Goal: Transaction & Acquisition: Obtain resource

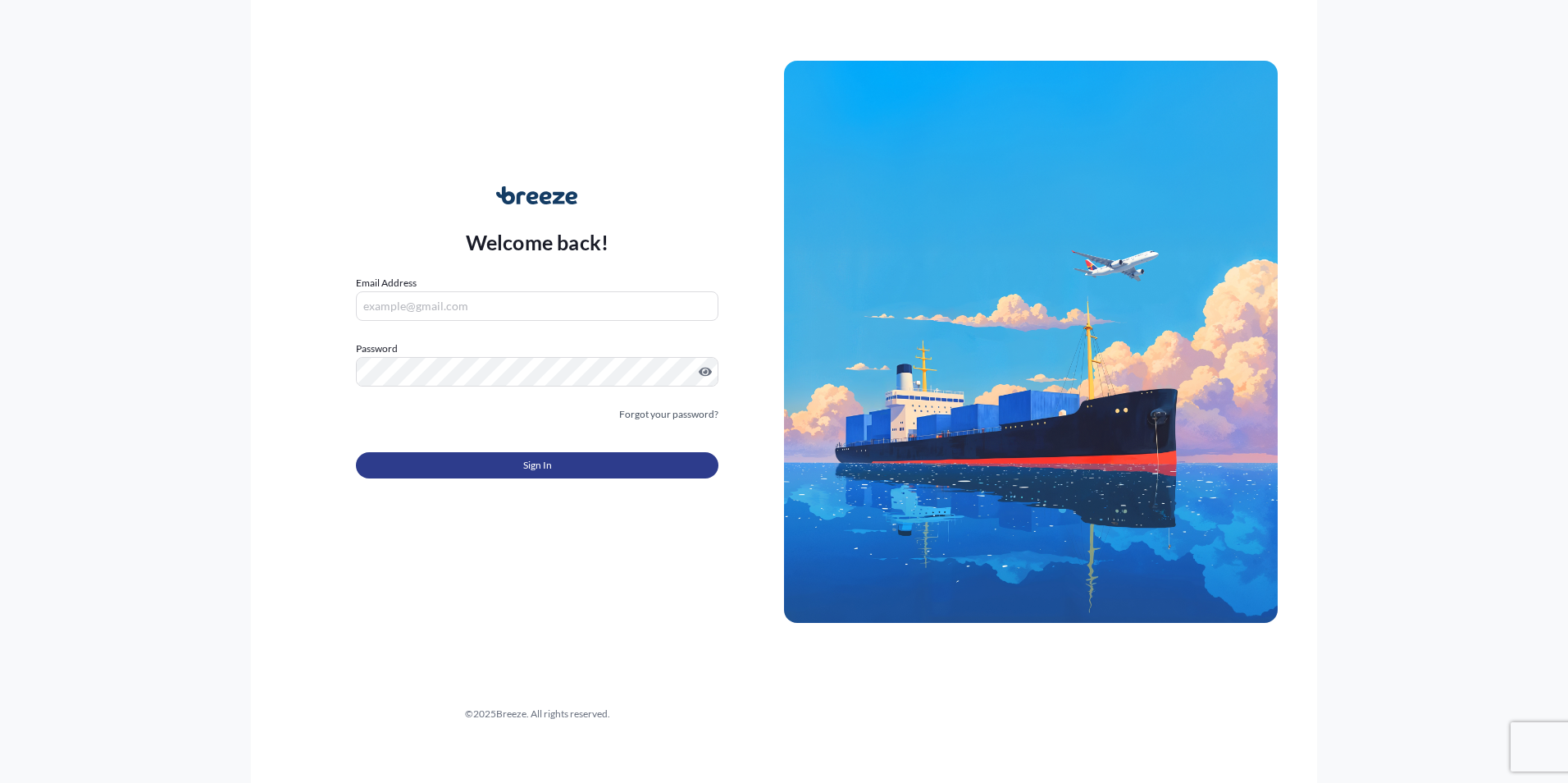
type input "[EMAIL_ADDRESS][DOMAIN_NAME]"
click at [621, 471] on button "Sign In" at bounding box center [537, 464] width 362 height 26
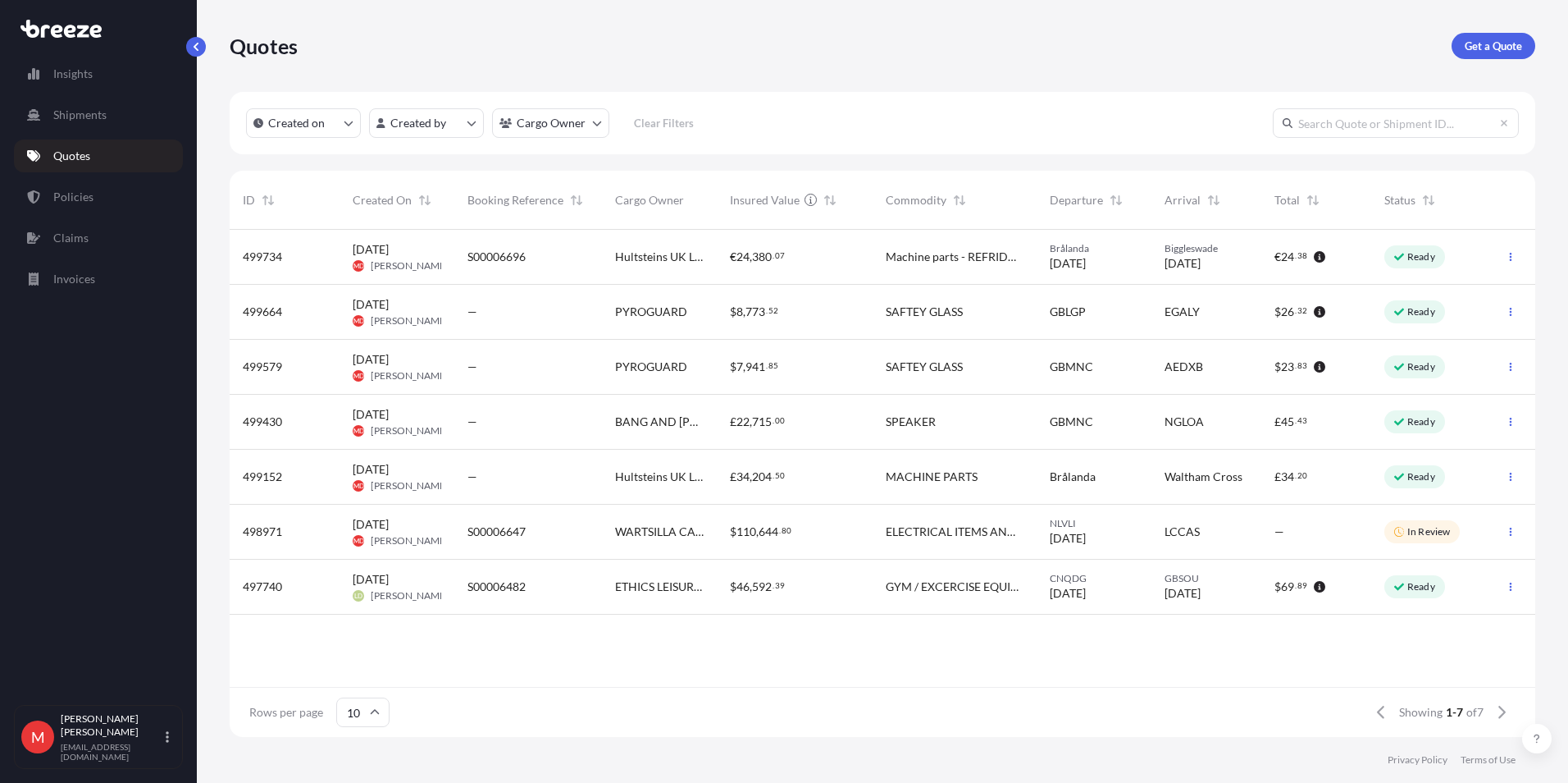
scroll to position [14, 14]
click at [1476, 48] on p "Get a Quote" at bounding box center [1493, 46] width 57 height 17
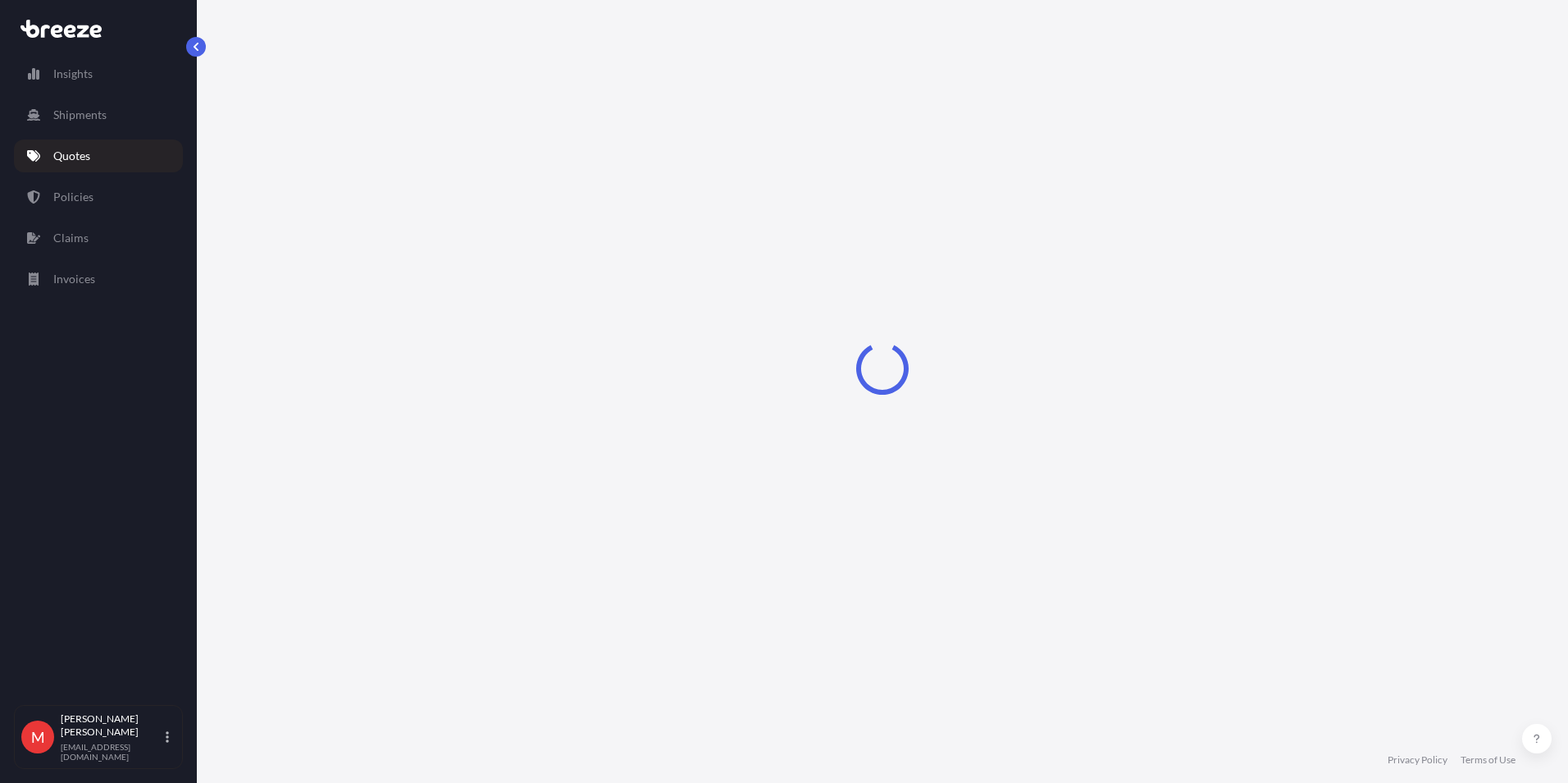
select select "Sea"
select select "1"
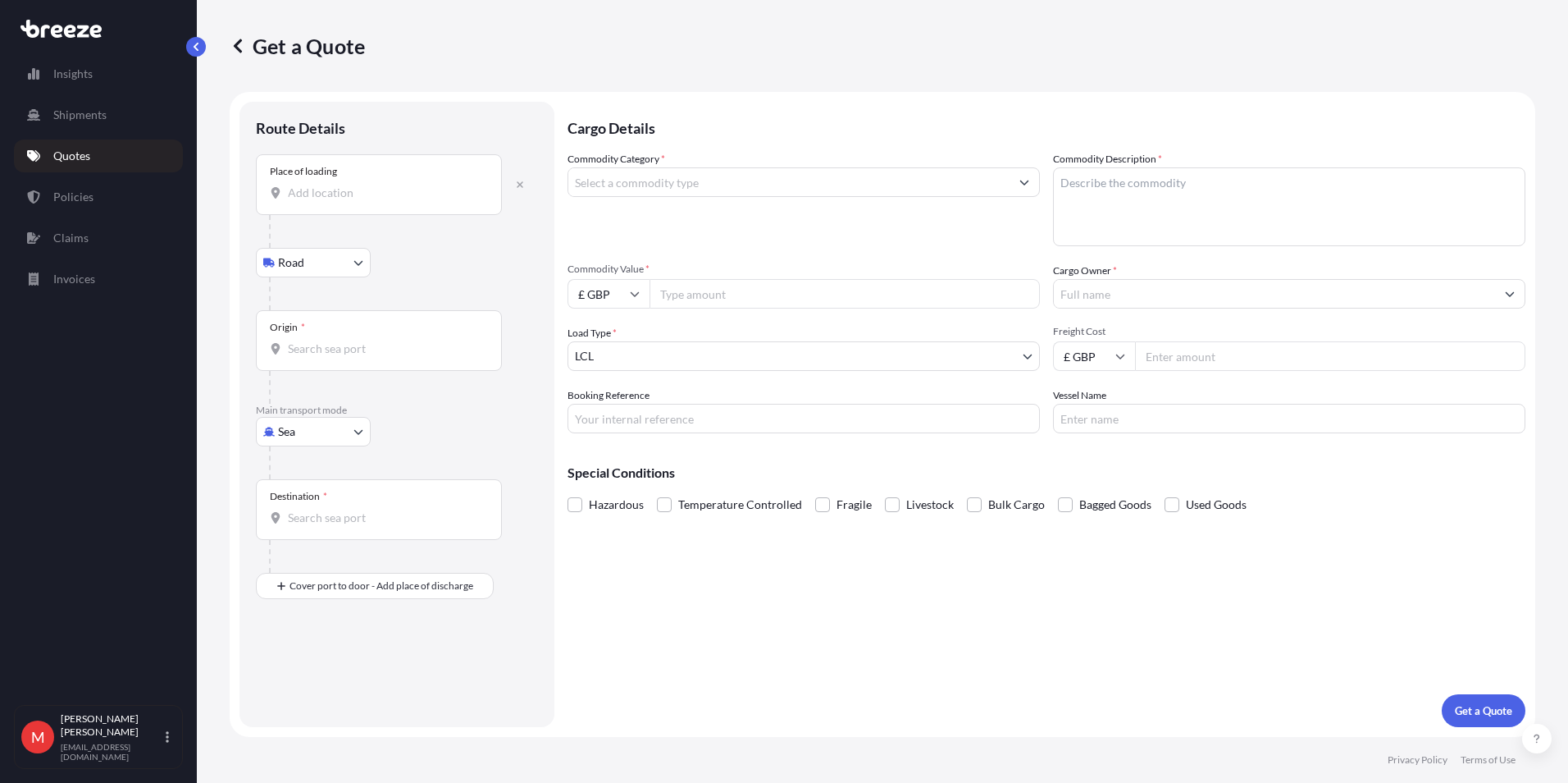
click at [324, 192] on input "Place of loading" at bounding box center [384, 192] width 193 height 17
type input "t"
type input "Robertsbridge TN32 5DH, [GEOGRAPHIC_DATA]"
click at [299, 430] on body "Insights Shipments Quotes Policies Claims Invoices M [PERSON_NAME] [PERSON_NAME…" at bounding box center [784, 392] width 1568 height 783
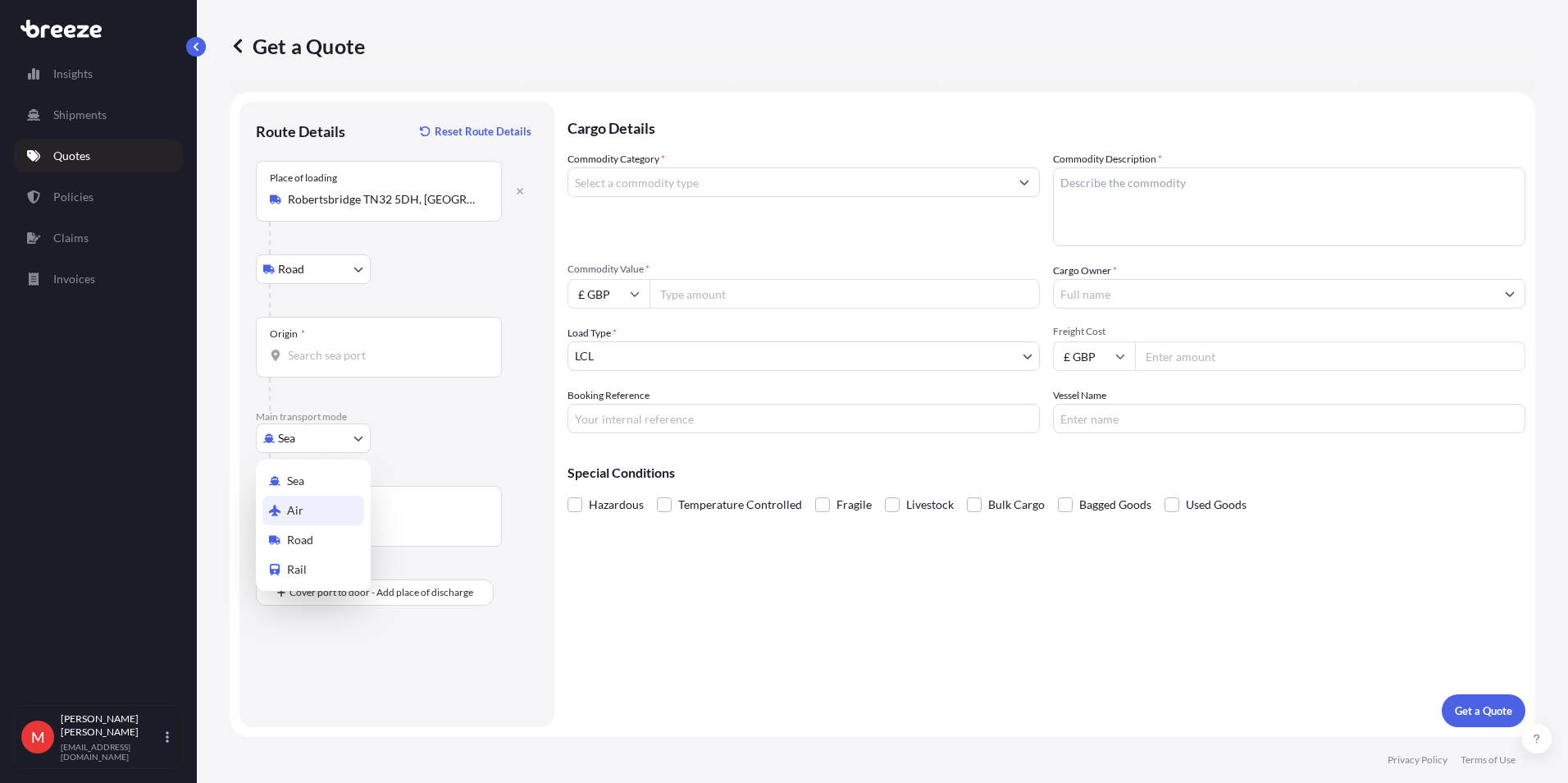
click at [301, 504] on span "Air" at bounding box center [295, 510] width 17 height 17
select select "Air"
click at [320, 205] on input "Place of loading" at bounding box center [384, 199] width 193 height 17
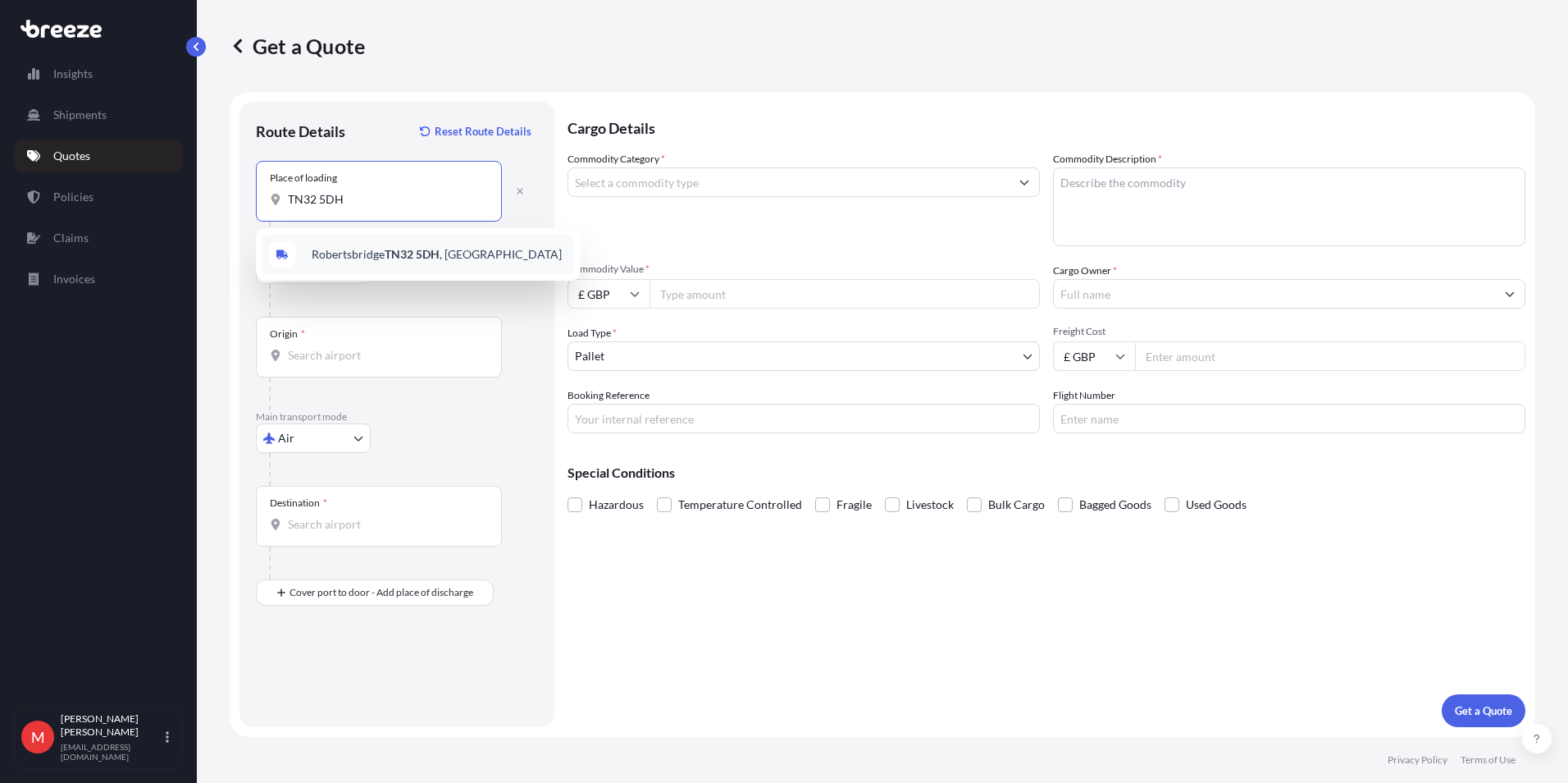
click at [339, 258] on span "Robertsbridge TN32 5DH , [GEOGRAPHIC_DATA]" at bounding box center [437, 254] width 250 height 17
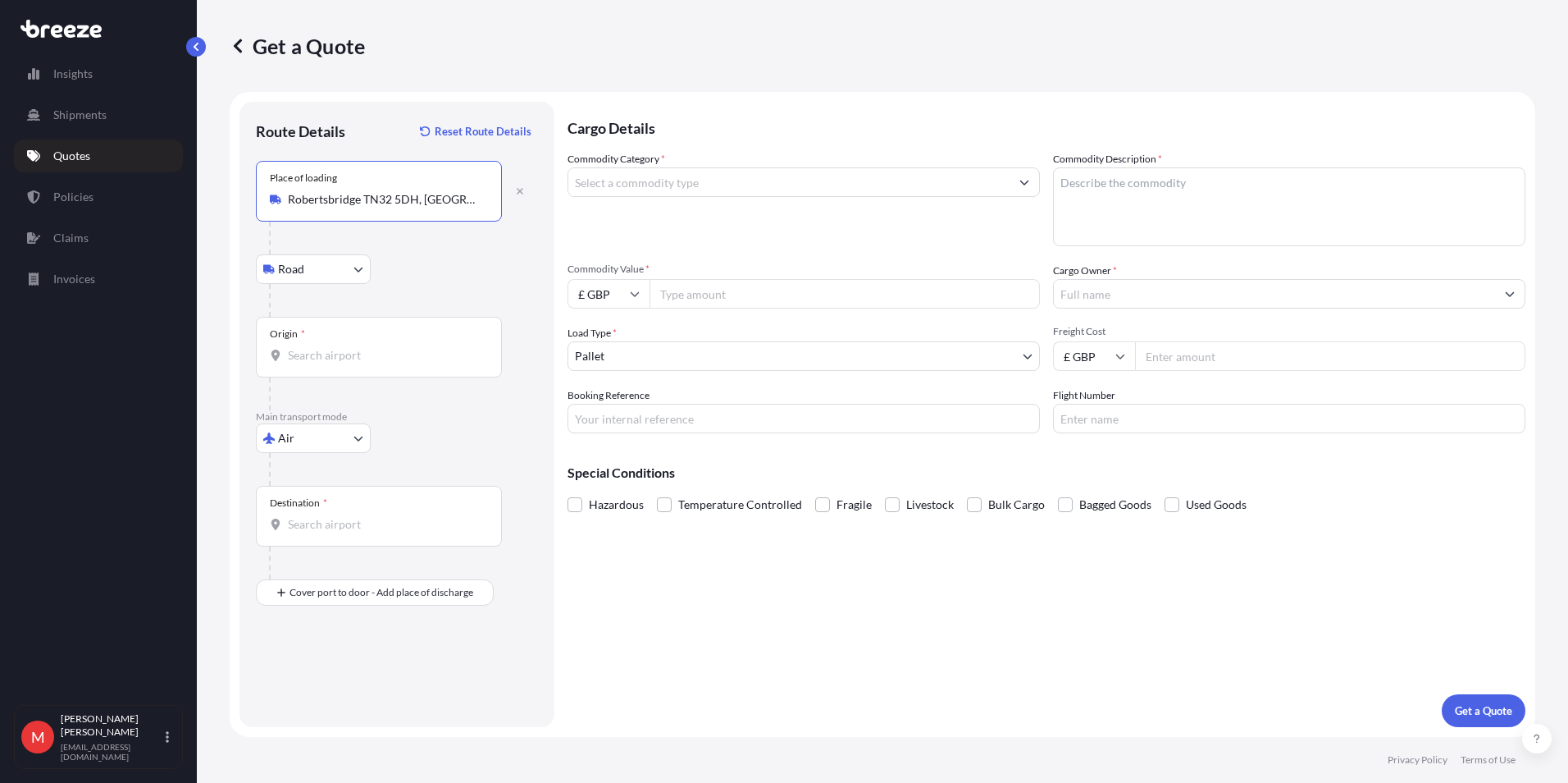
type input "Robertsbridge TN32 5DH, [GEOGRAPHIC_DATA]"
click at [325, 357] on input "Origin *" at bounding box center [384, 355] width 193 height 17
type input "M"
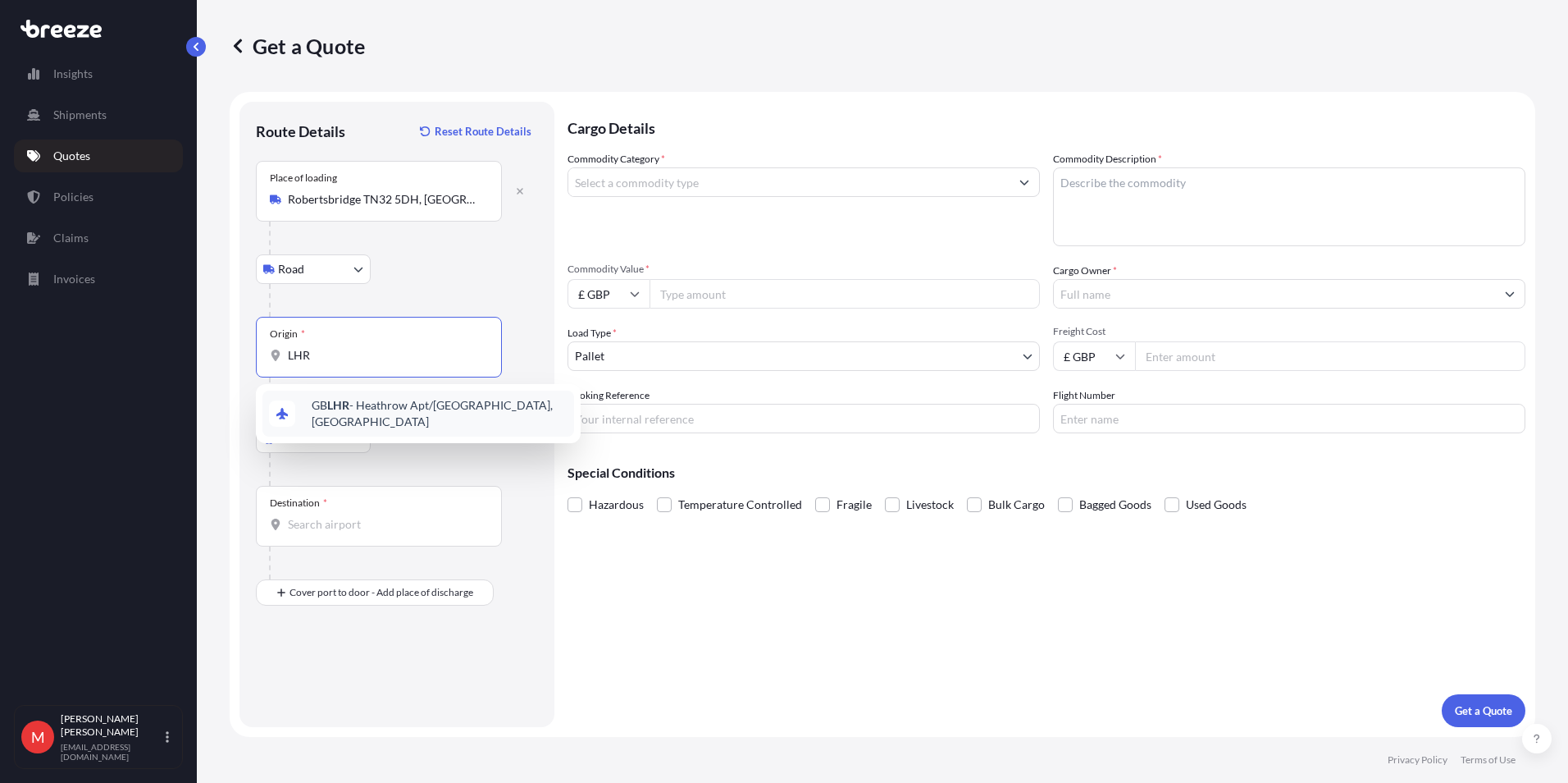
click at [334, 400] on div "GB LHR - Heathrow Apt/[GEOGRAPHIC_DATA], [GEOGRAPHIC_DATA]" at bounding box center [417, 413] width 312 height 46
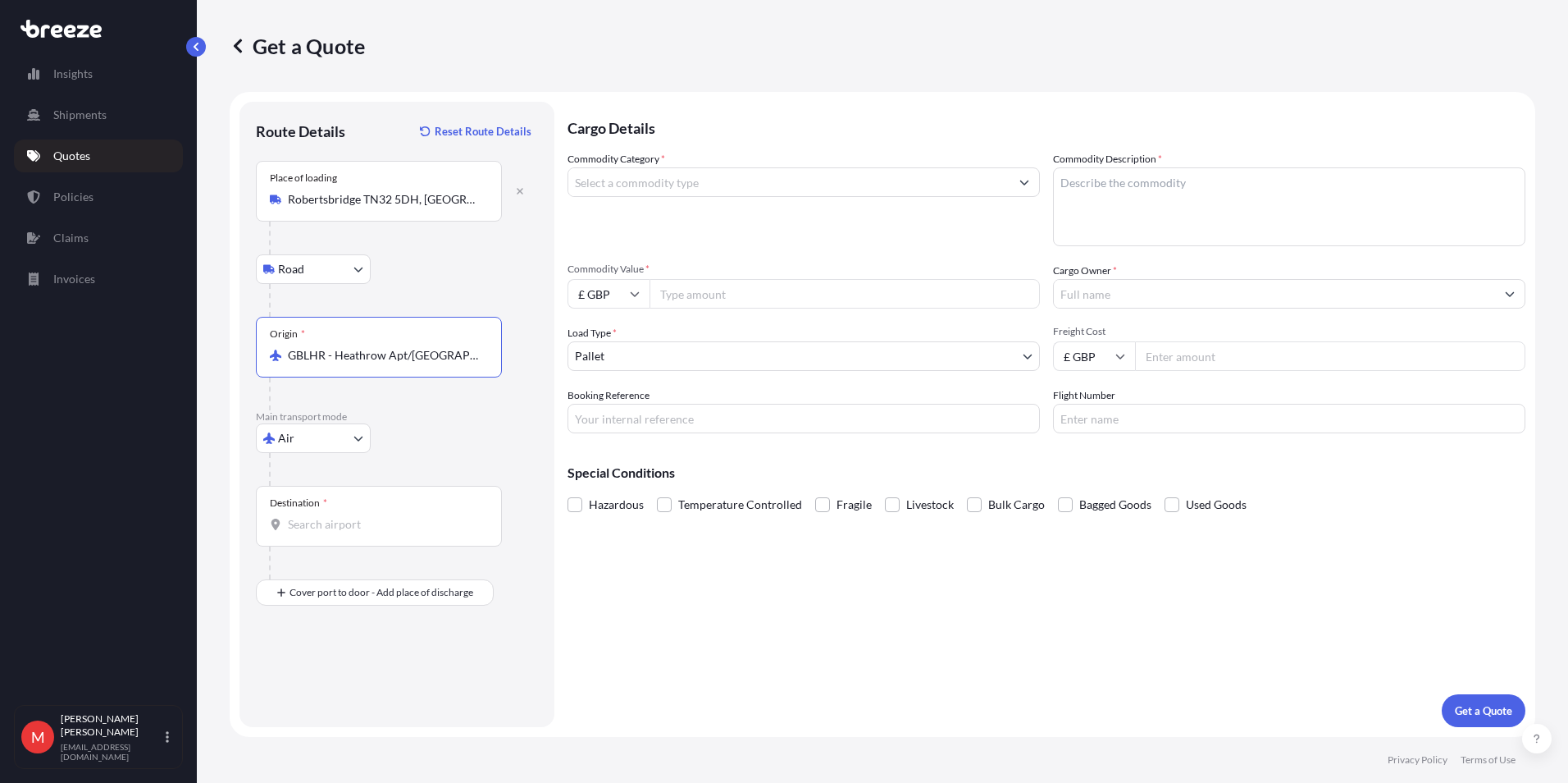
type input "GBLHR - Heathrow Apt/[GEOGRAPHIC_DATA], [GEOGRAPHIC_DATA]"
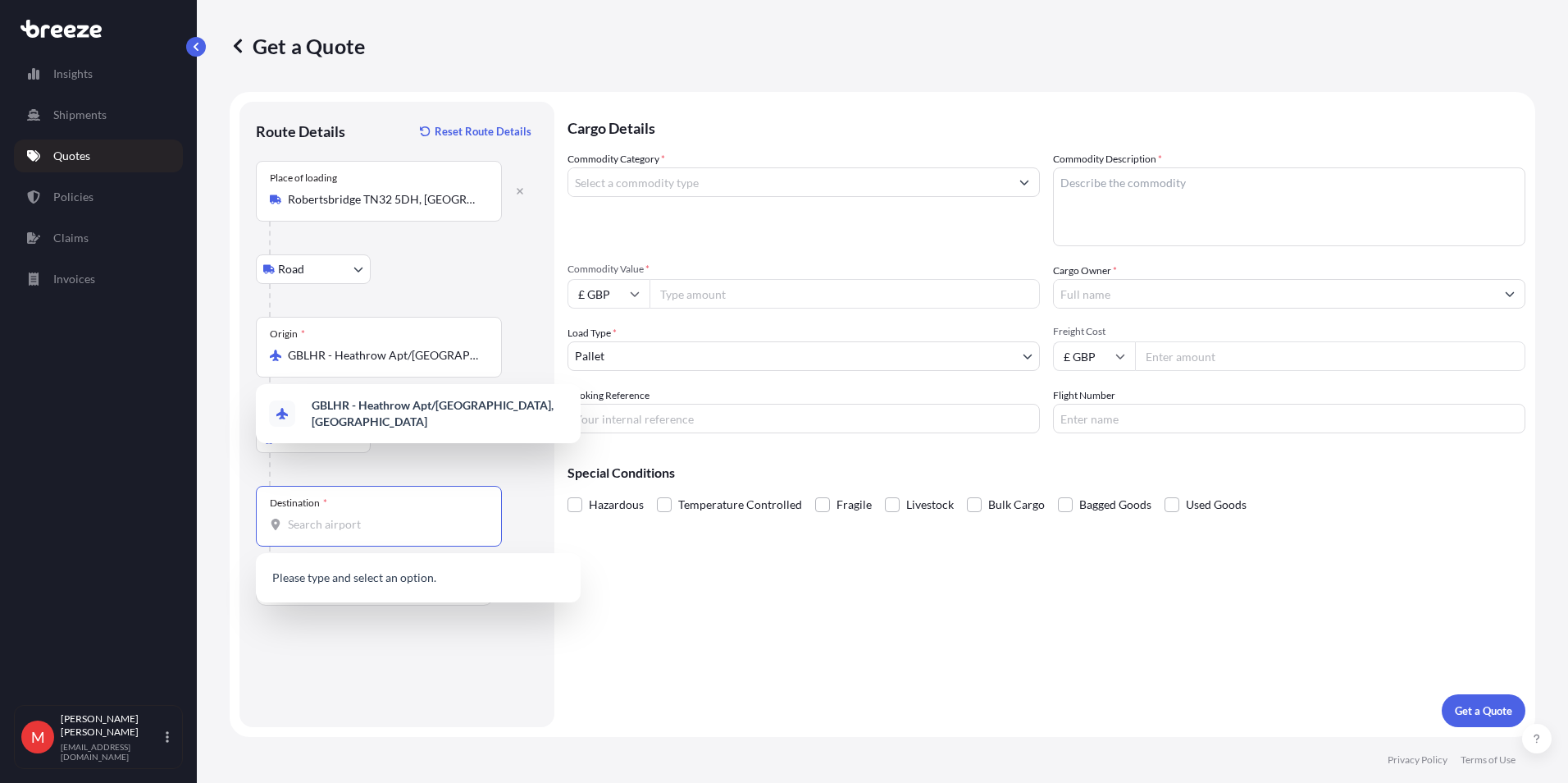
click at [327, 516] on input "Destination *" at bounding box center [384, 524] width 193 height 17
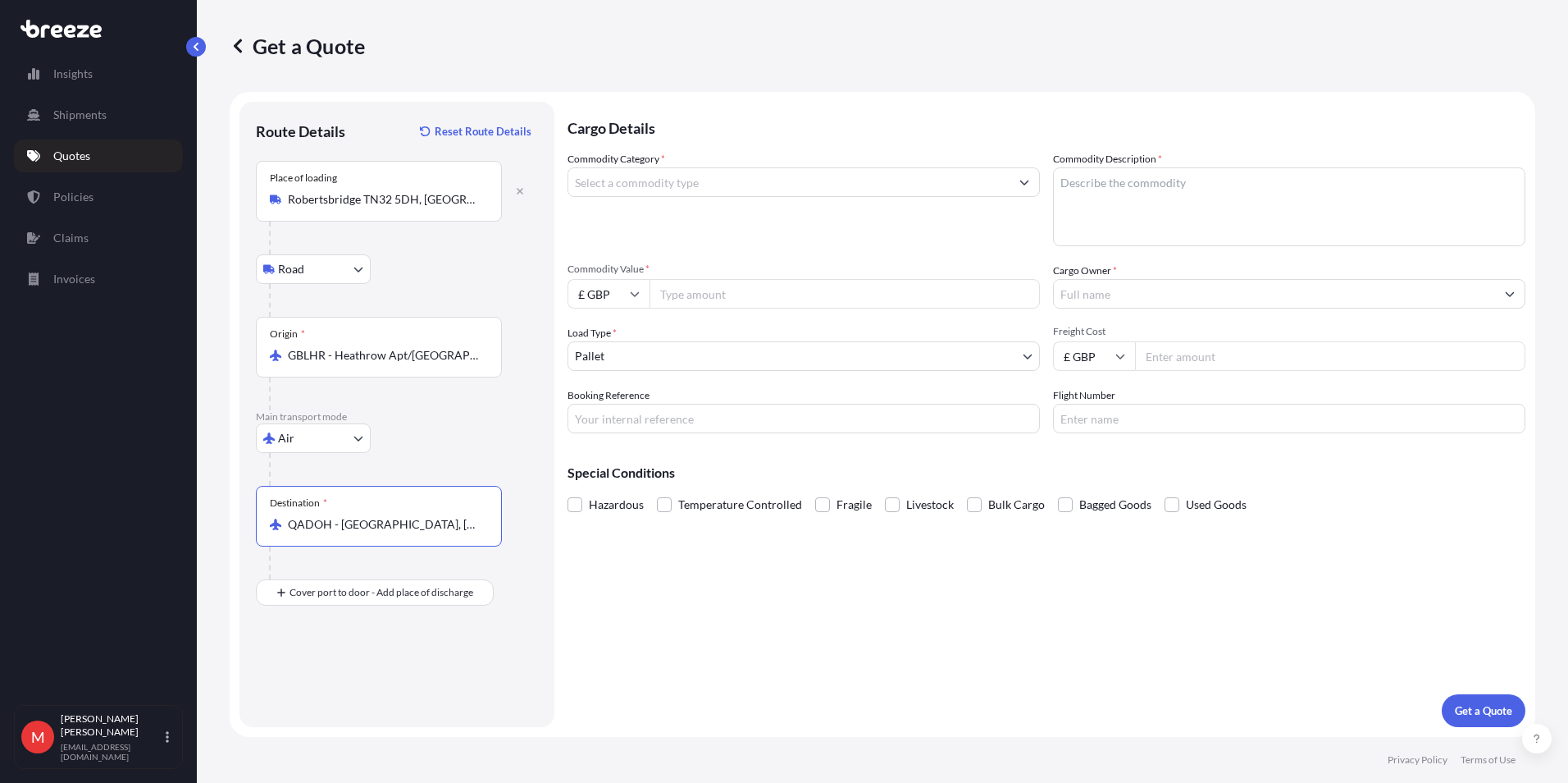
type input "QADOH - [GEOGRAPHIC_DATA], [GEOGRAPHIC_DATA]"
click at [621, 177] on input "Commodity Category *" at bounding box center [788, 182] width 441 height 29
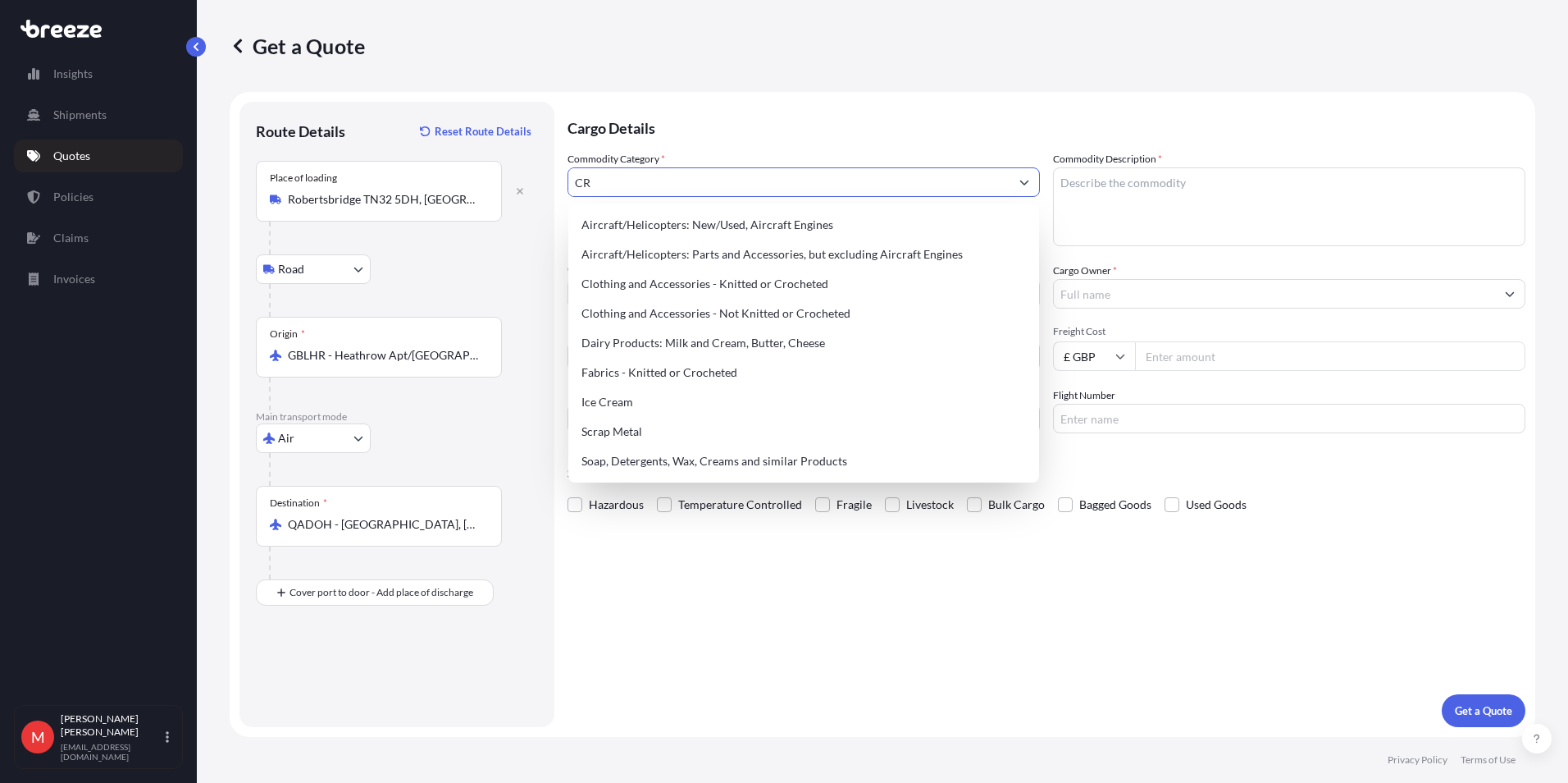
type input "C"
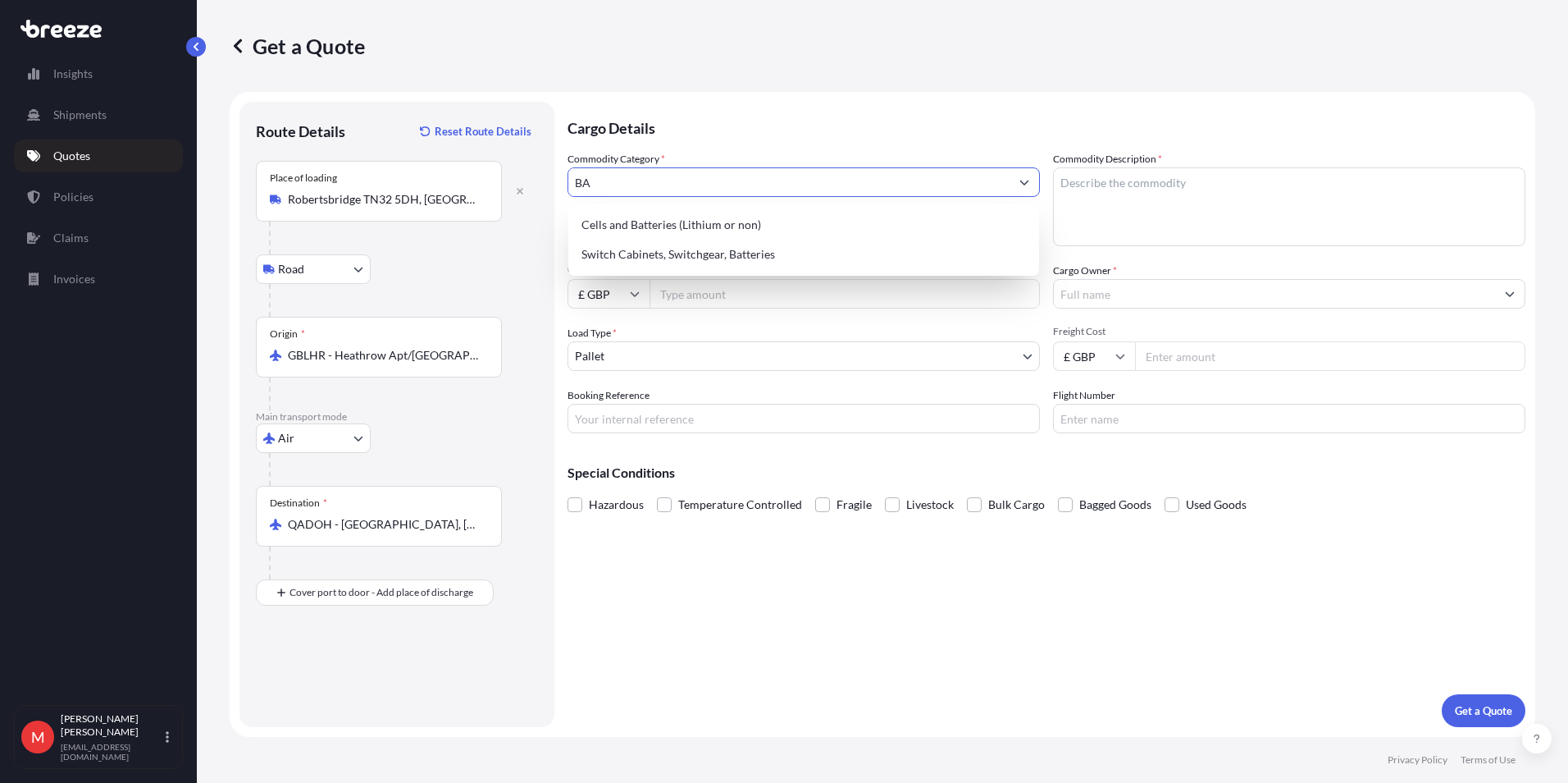
type input "B"
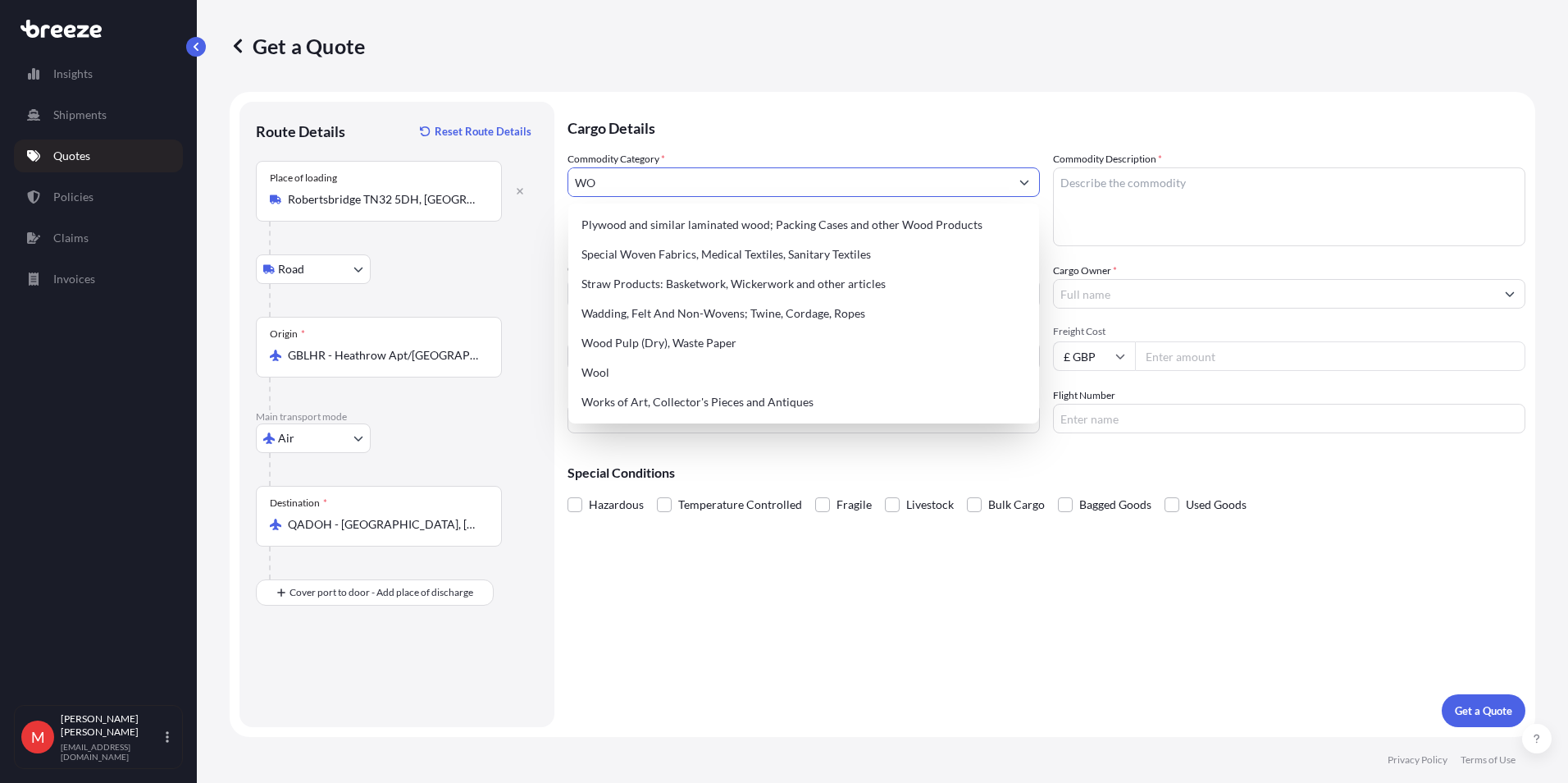
type input "WOO"
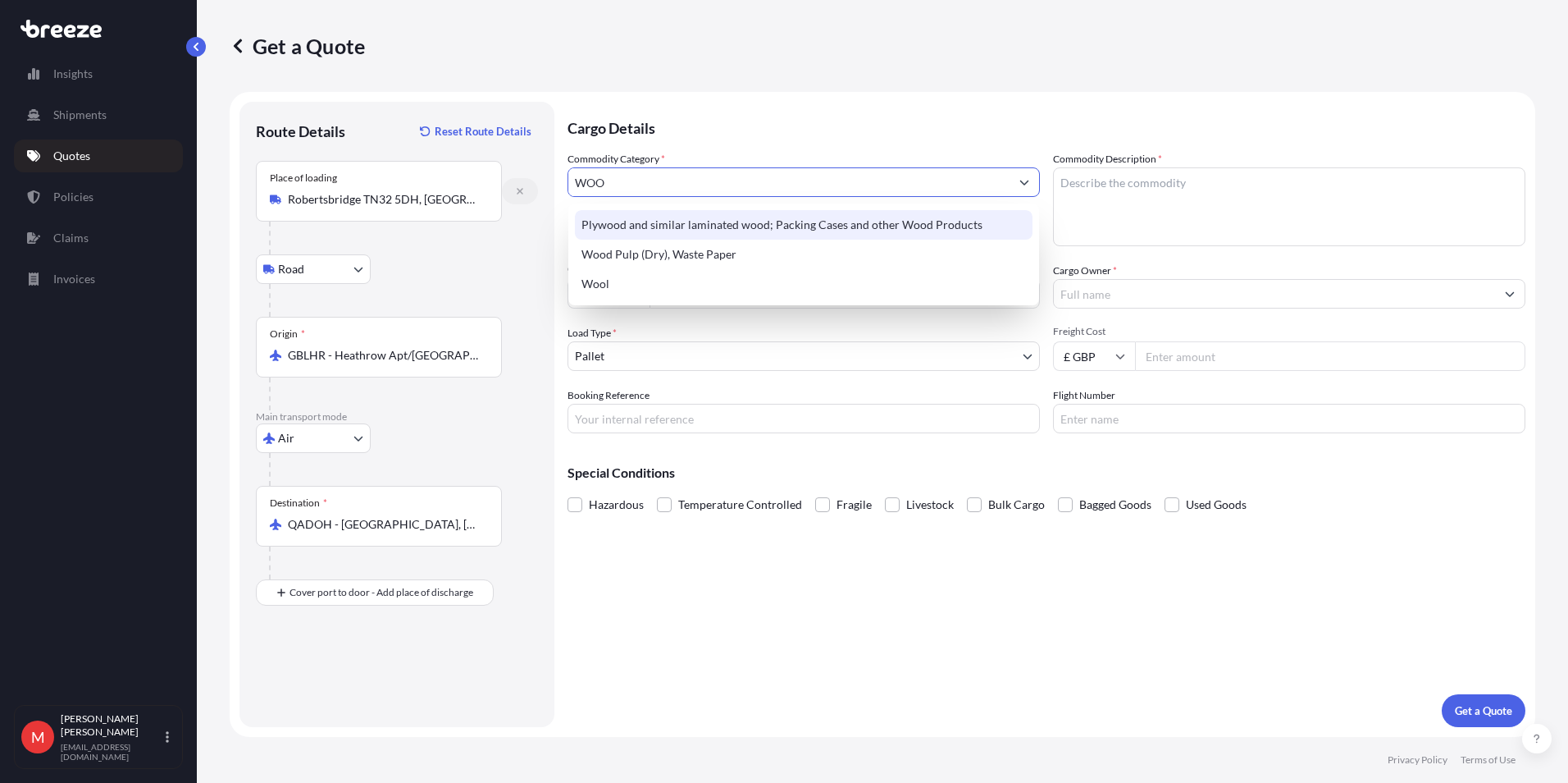
drag, startPoint x: 618, startPoint y: 183, endPoint x: 519, endPoint y: 183, distance: 99.0
click at [519, 183] on form "Route Details Reset Route Details Place of loading [GEOGRAPHIC_DATA] Rail Origi…" at bounding box center [883, 415] width 1306 height 645
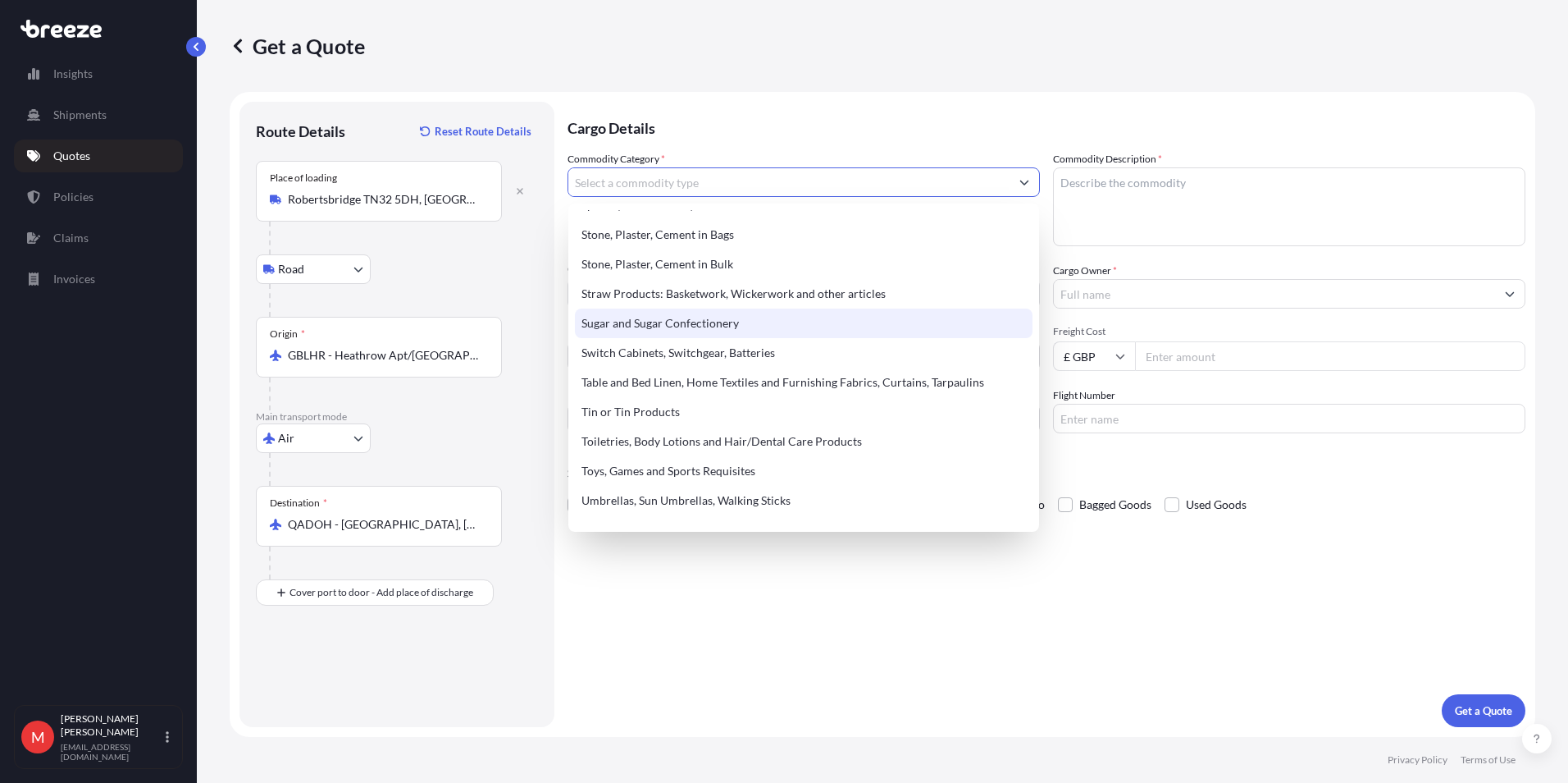
scroll to position [3611, 0]
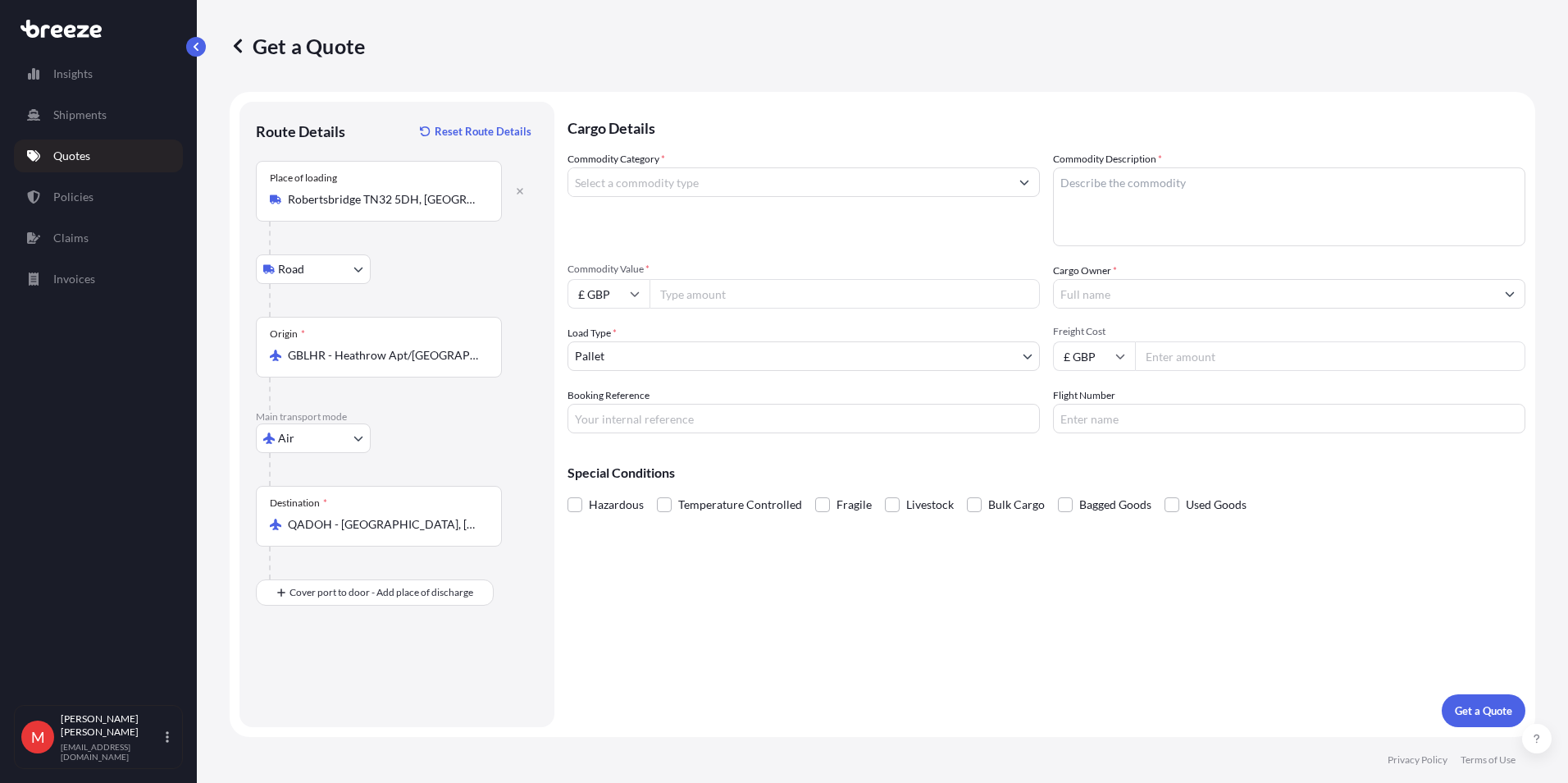
click at [655, 185] on input "Commodity Category *" at bounding box center [788, 182] width 441 height 29
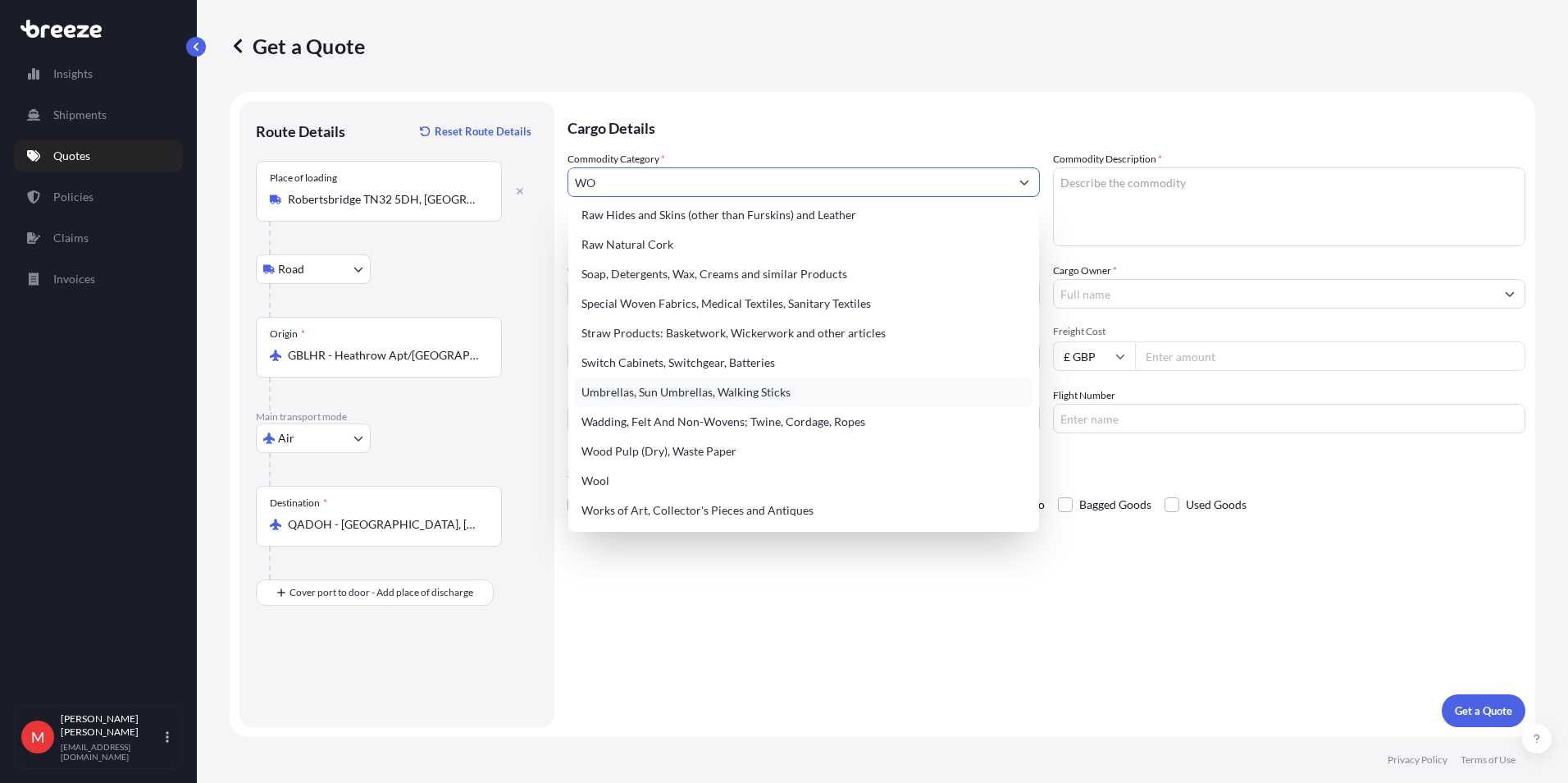
scroll to position [0, 0]
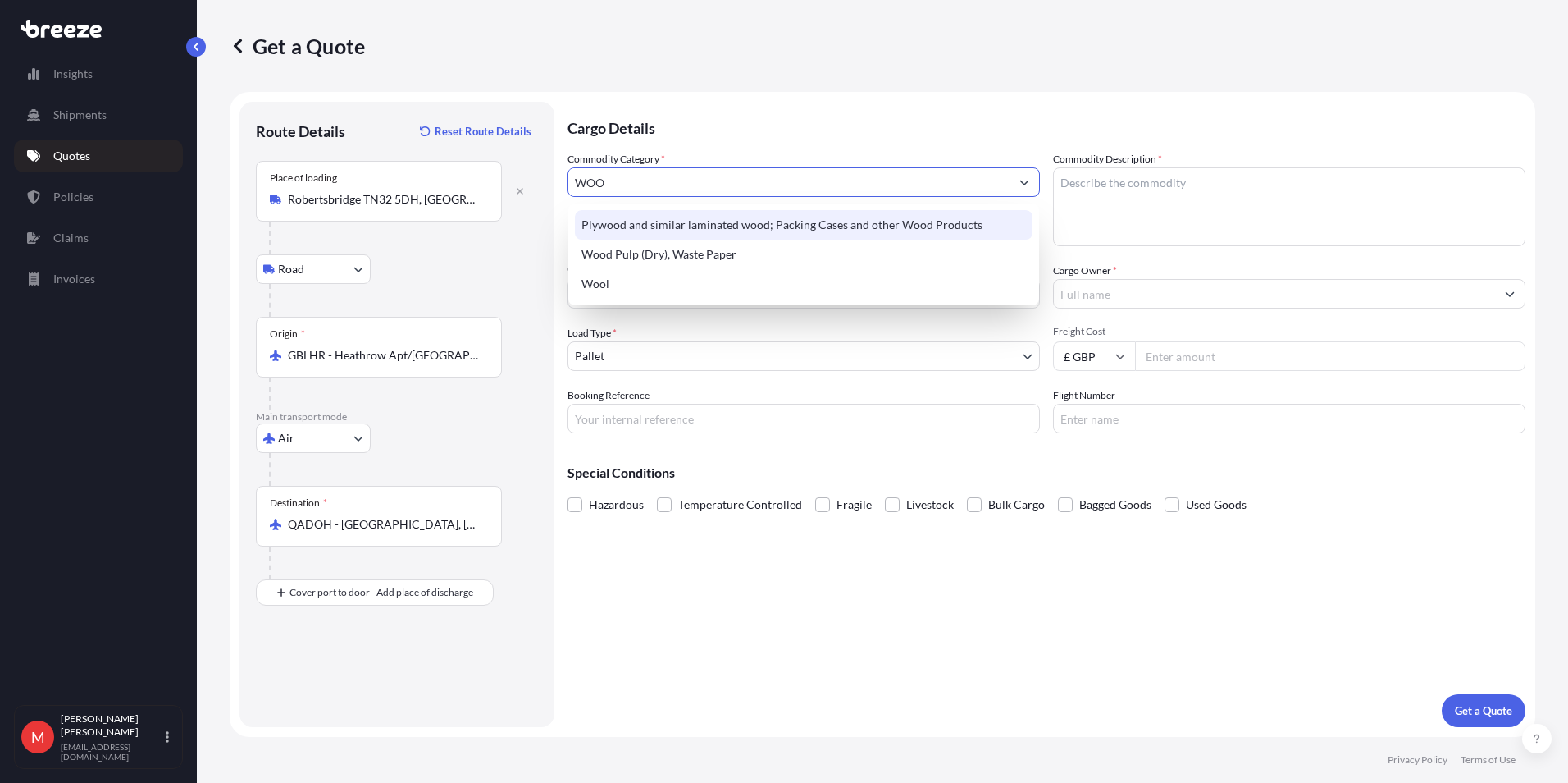
click at [772, 230] on div "Plywood and similar laminated wood; Packing Cases and other Wood Products" at bounding box center [803, 224] width 457 height 29
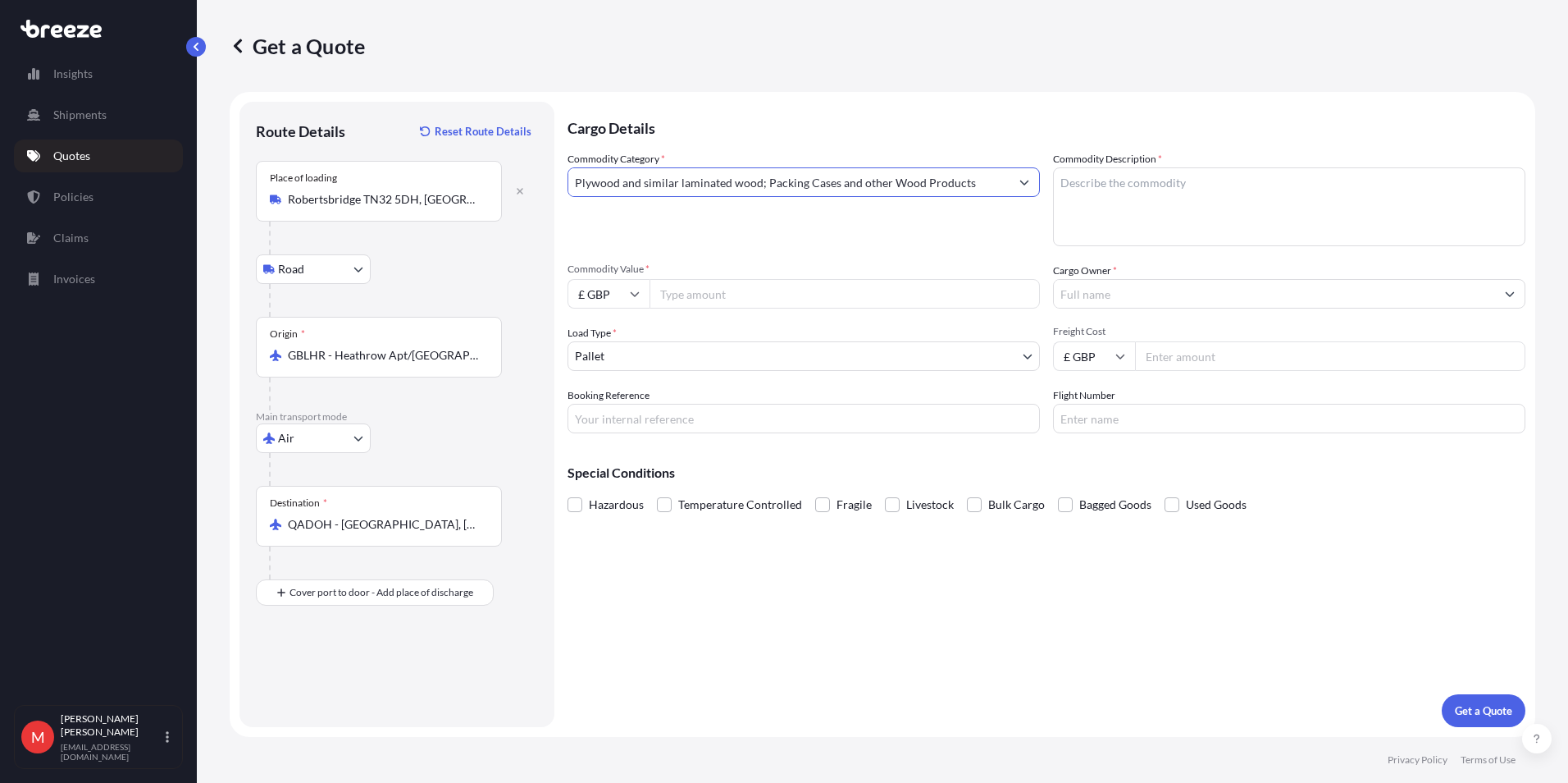
type input "Plywood and similar laminated wood; Packing Cases and other Wood Products"
click at [1113, 198] on textarea "Commodity Description *" at bounding box center [1289, 206] width 473 height 79
type textarea "CRICKET BATS"
click at [674, 293] on input "Commodity Value *" at bounding box center [845, 293] width 390 height 29
type input "8850"
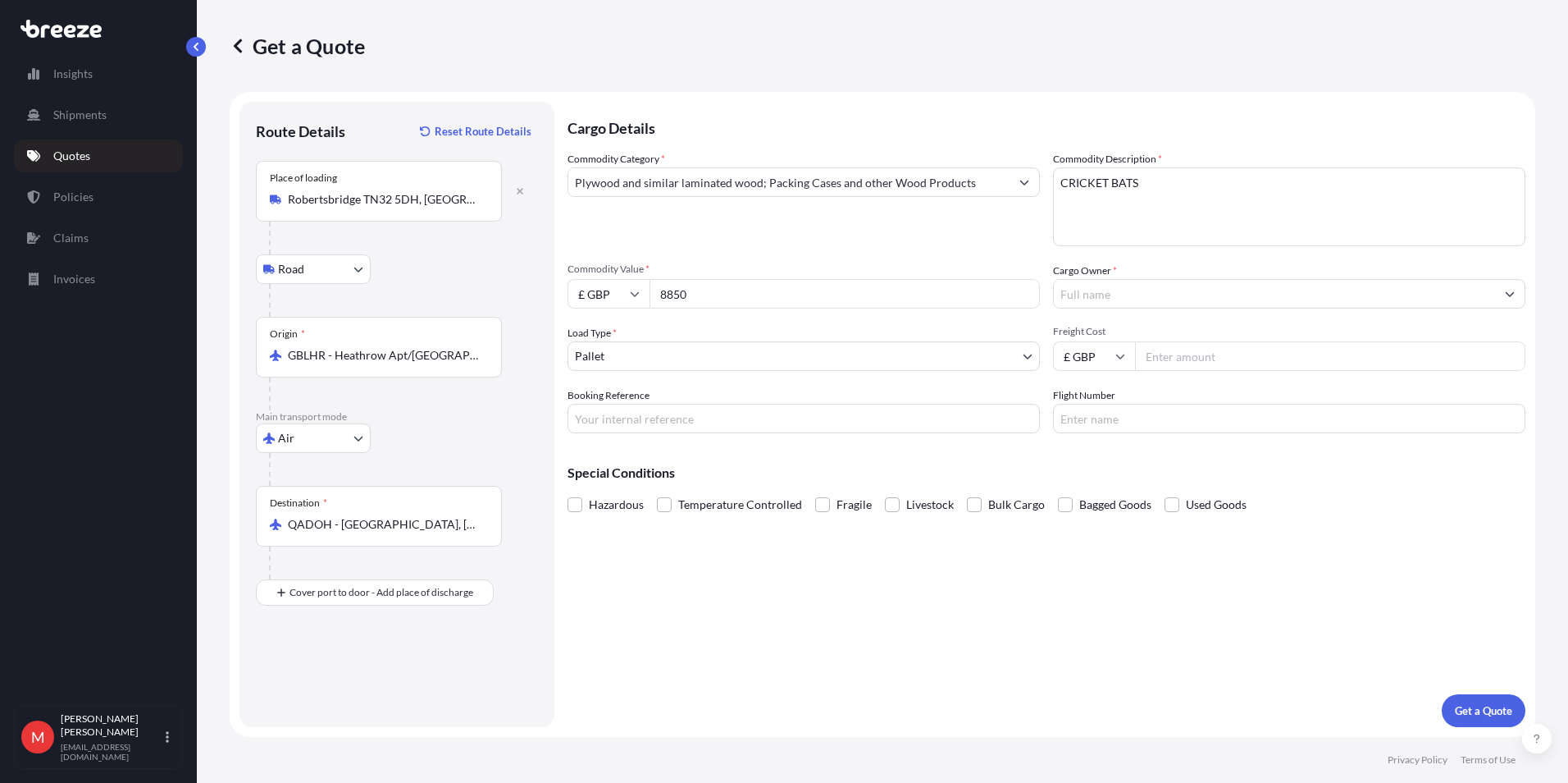
click at [1081, 292] on input "Cargo Owner *" at bounding box center [1275, 293] width 441 height 29
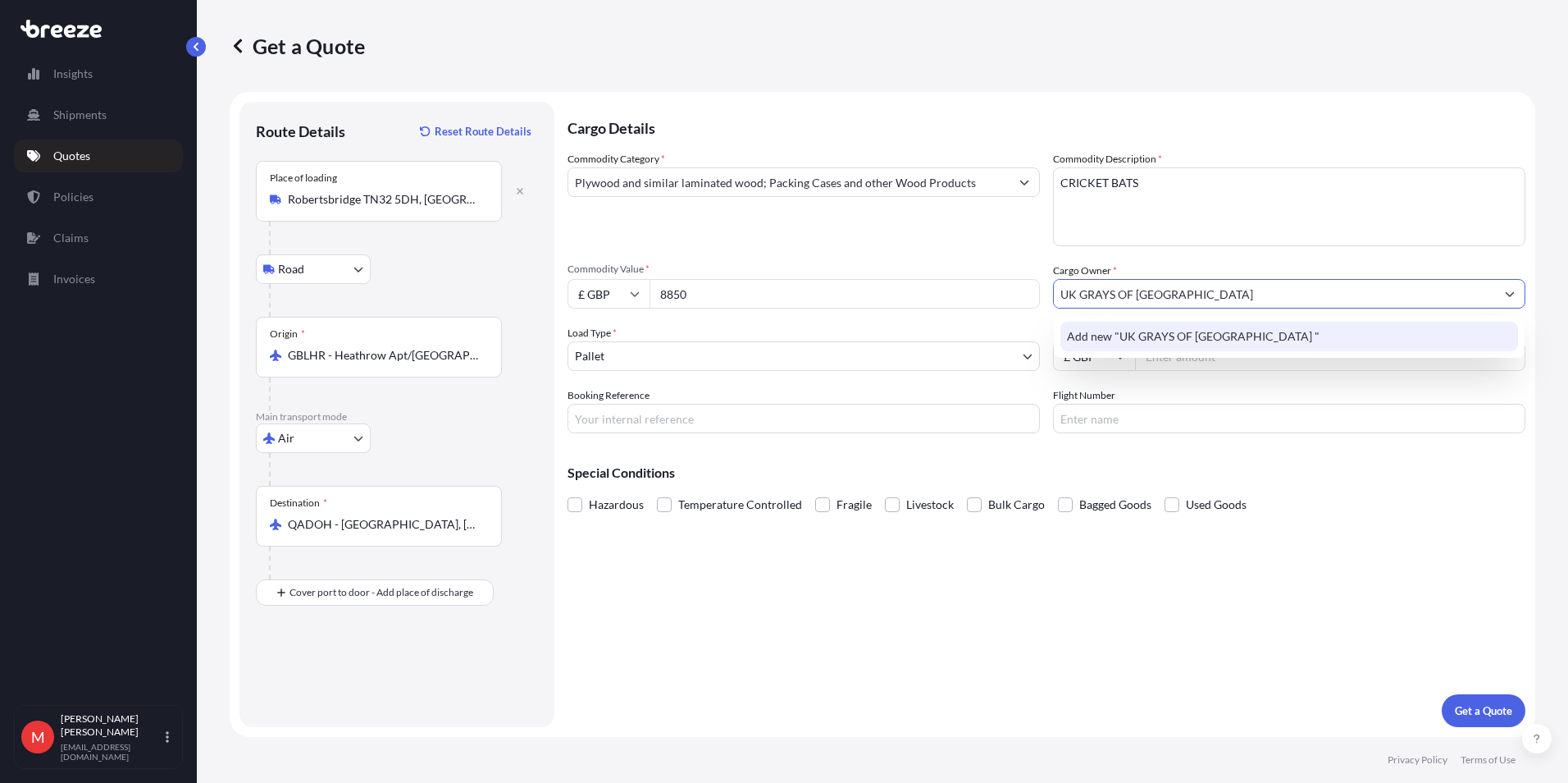
click at [1115, 334] on span "Add new "UK GRAYS OF [GEOGRAPHIC_DATA] "" at bounding box center [1193, 336] width 252 height 17
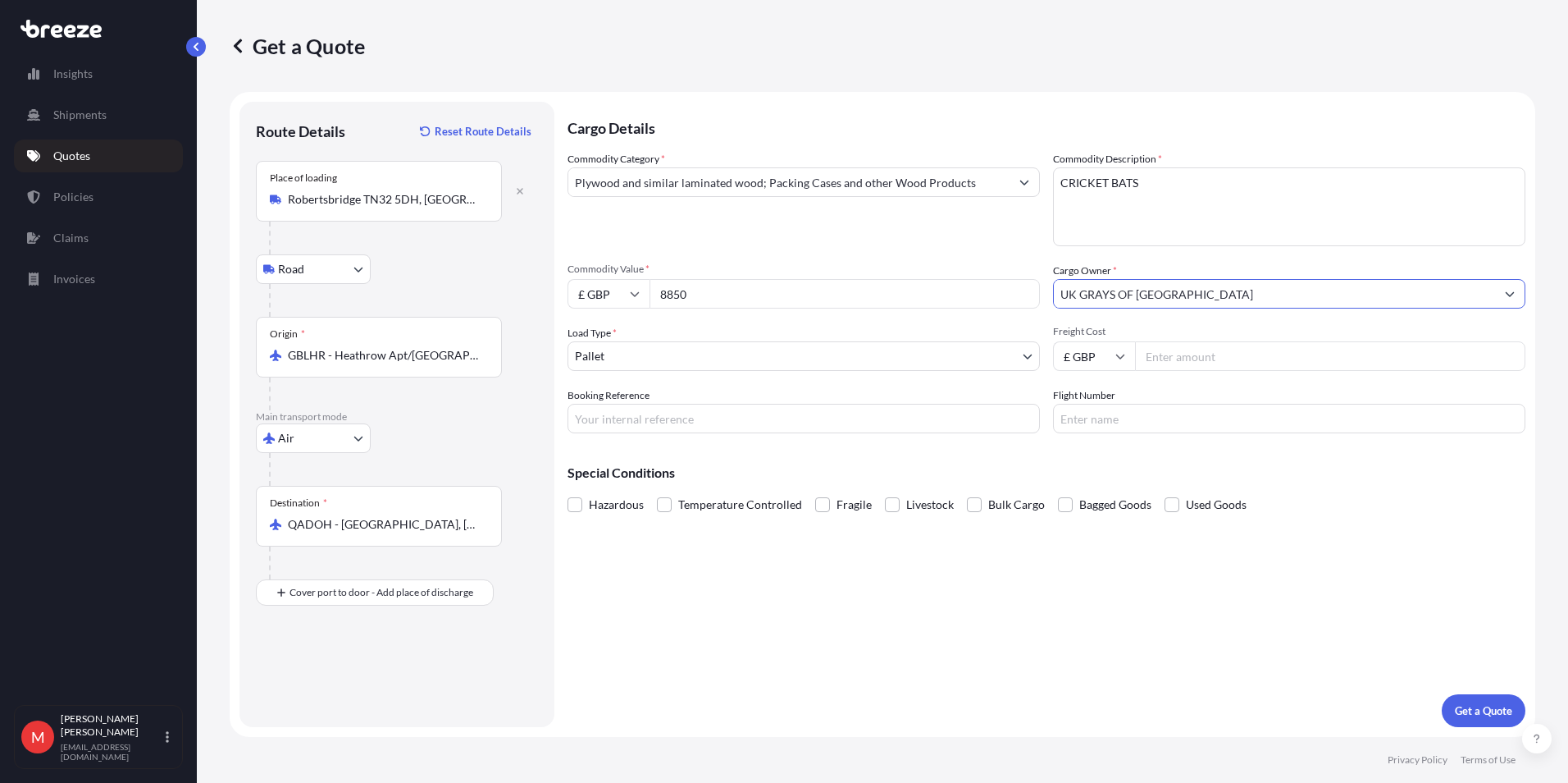
type input "UK GRAYS OF [GEOGRAPHIC_DATA]"
click at [1228, 356] on input "Freight Cost" at bounding box center [1330, 356] width 390 height 29
click at [1175, 353] on input "Freight Cost" at bounding box center [1330, 356] width 390 height 29
type input "555"
drag, startPoint x: 1077, startPoint y: 621, endPoint x: 1502, endPoint y: 711, distance: 434.4
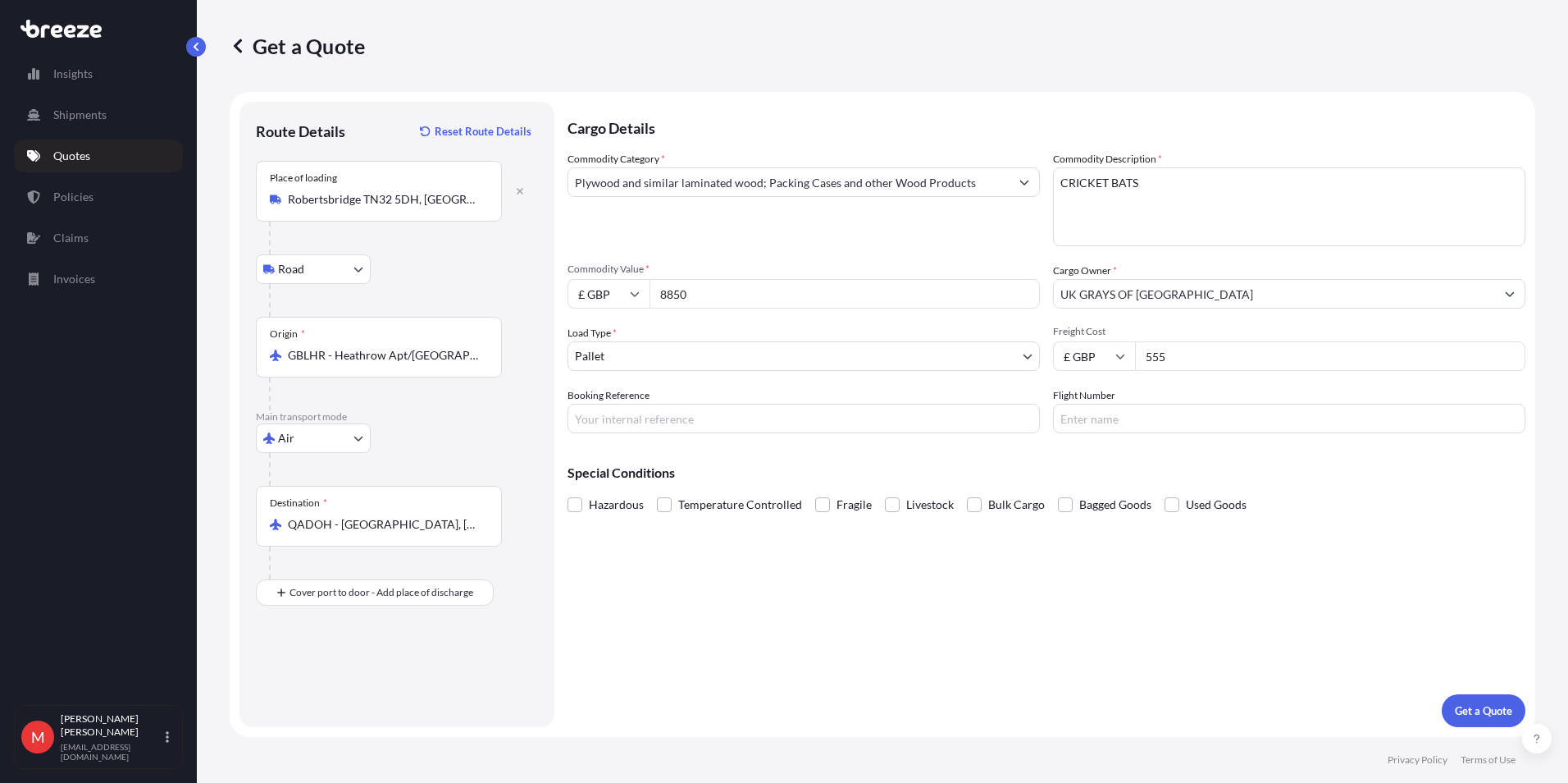
click at [1078, 621] on div "Cargo Details Commodity Category * Plywood and similar laminated wood; Packing …" at bounding box center [1047, 415] width 958 height 626
drag, startPoint x: 1528, startPoint y: 725, endPoint x: 1510, endPoint y: 724, distance: 18.0
click at [1519, 725] on div "Insights Shipments Quotes Policies Claims Invoices M [PERSON_NAME] [PERSON_NAME…" at bounding box center [784, 392] width 1568 height 783
click at [1487, 717] on p "Get a Quote" at bounding box center [1484, 710] width 57 height 17
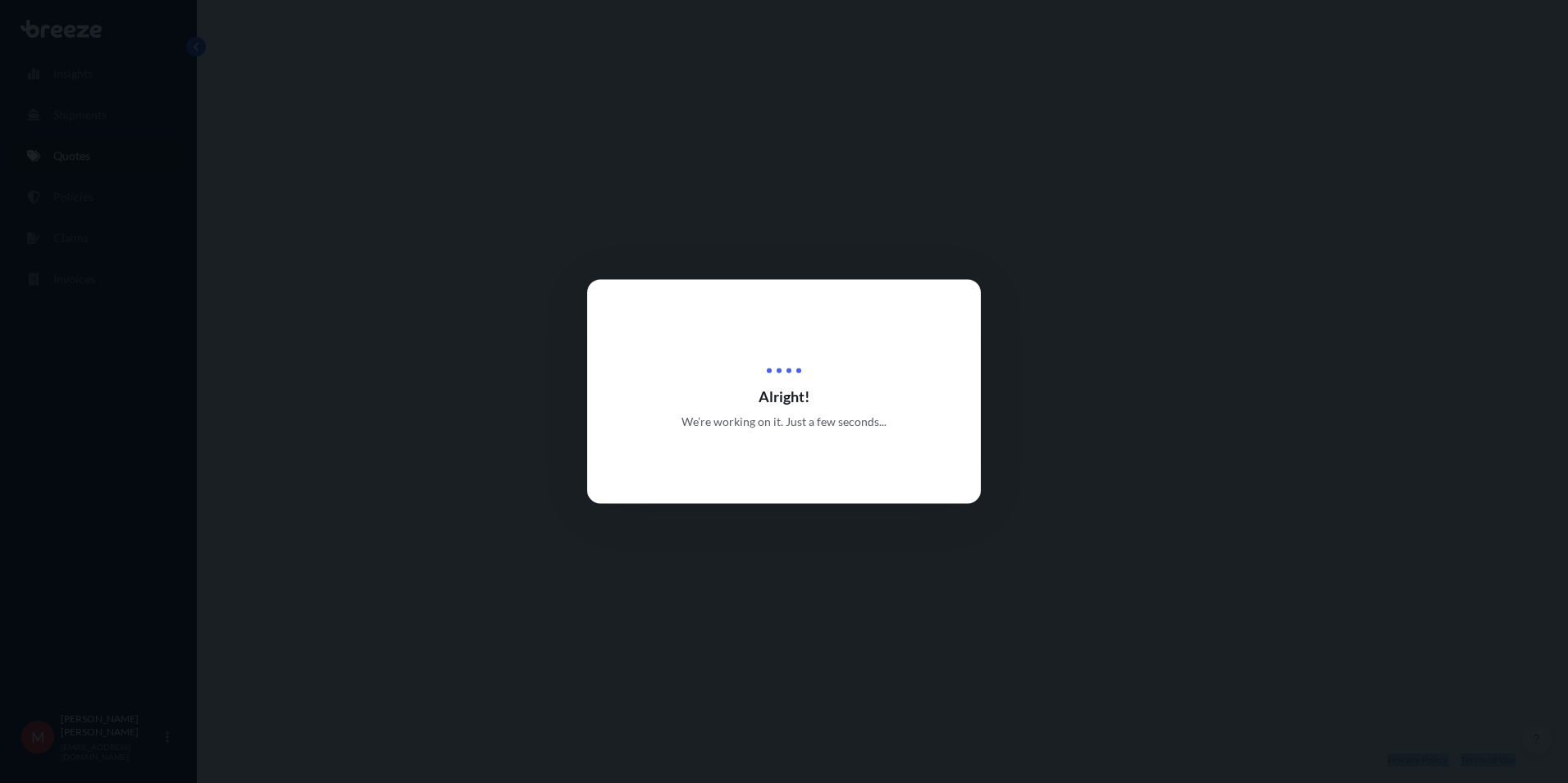
select select "Road"
select select "Air"
select select "1"
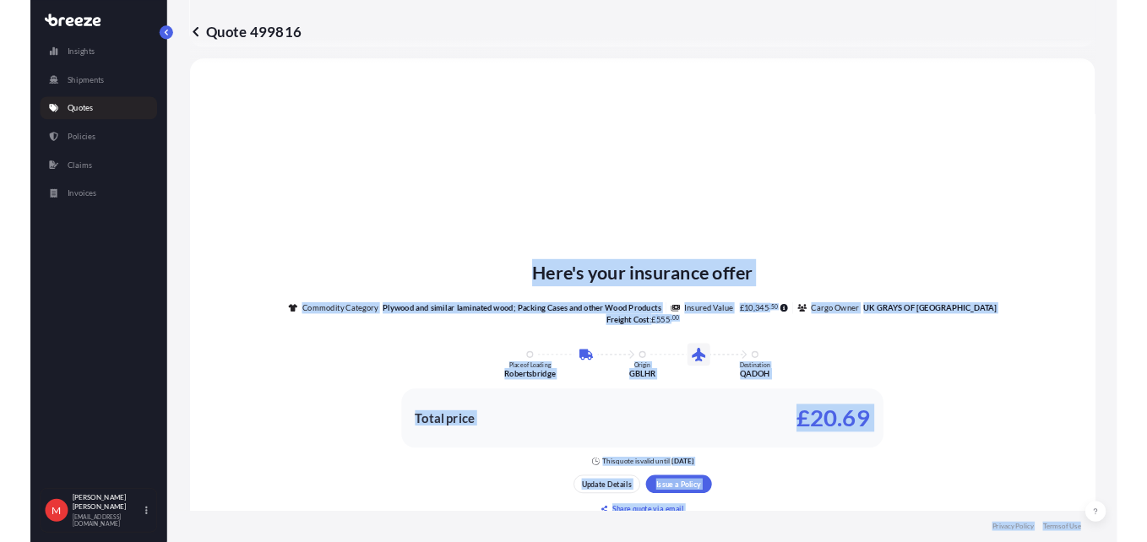
scroll to position [576, 0]
